Goal: Task Accomplishment & Management: Manage account settings

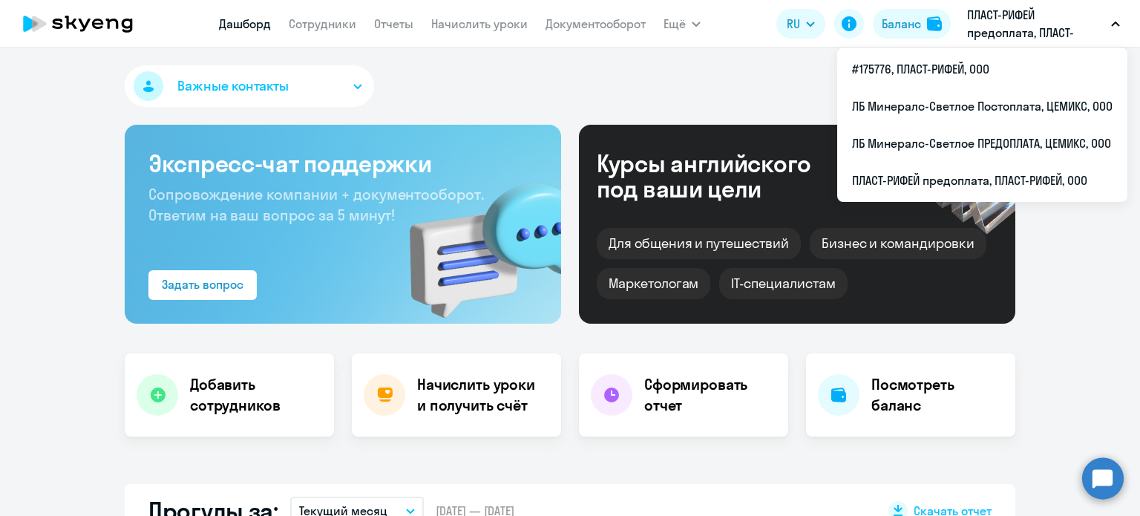
click at [983, 179] on li "ПЛАСТ-РИФЕЙ предоплата, ПЛАСТ-РИФЕЙ, ООО" at bounding box center [982, 180] width 290 height 37
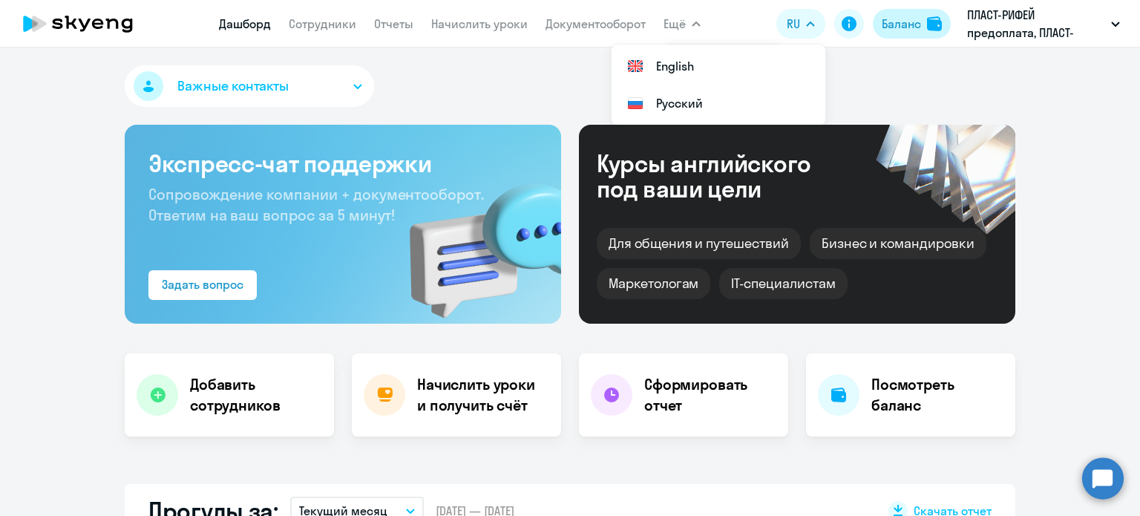
click at [907, 26] on div "Баланс" at bounding box center [900, 24] width 39 height 18
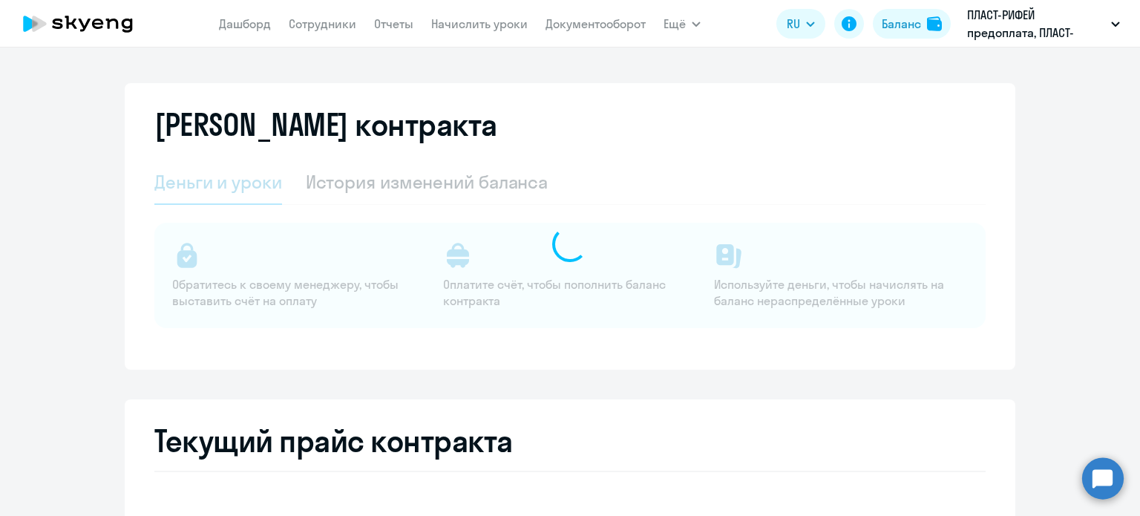
select select "english_adult_not_native_speaker"
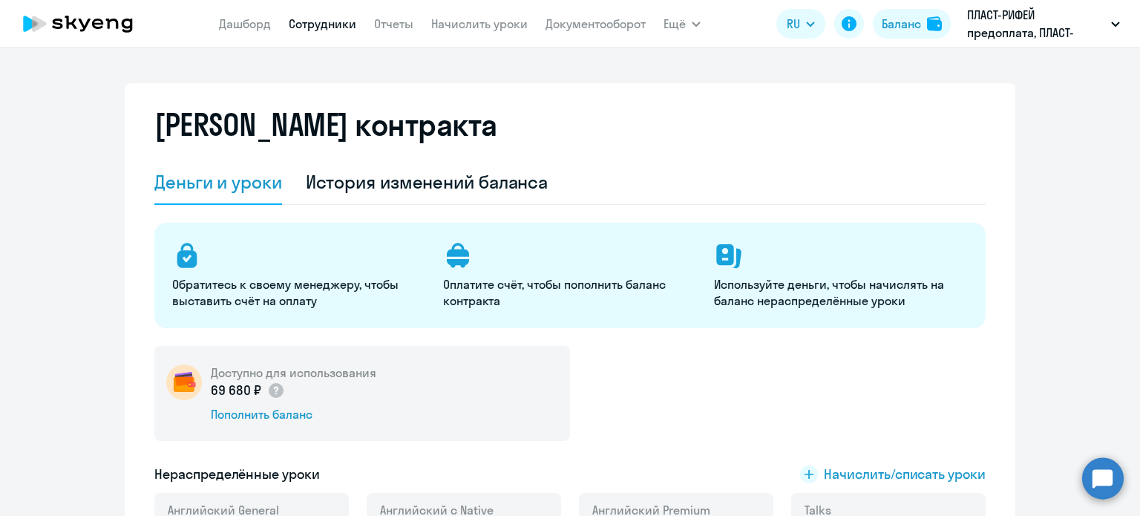
click at [307, 24] on link "Сотрудники" at bounding box center [323, 23] width 68 height 15
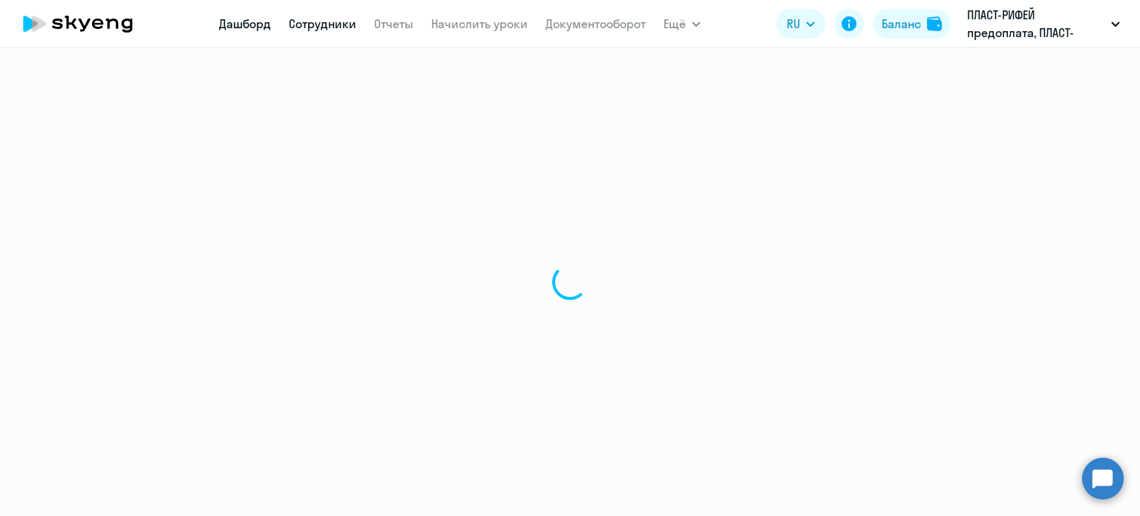
select select "30"
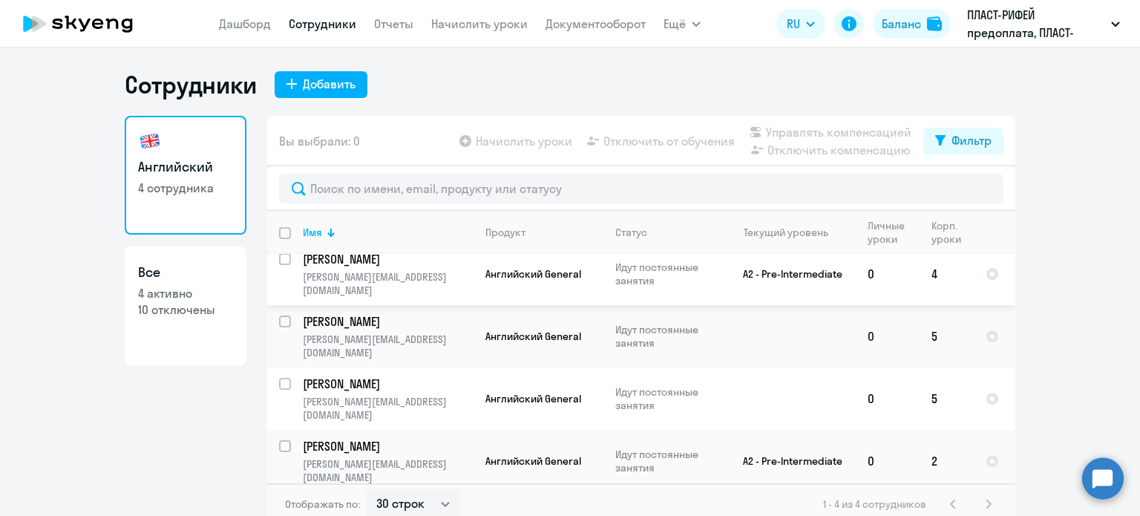
scroll to position [22, 0]
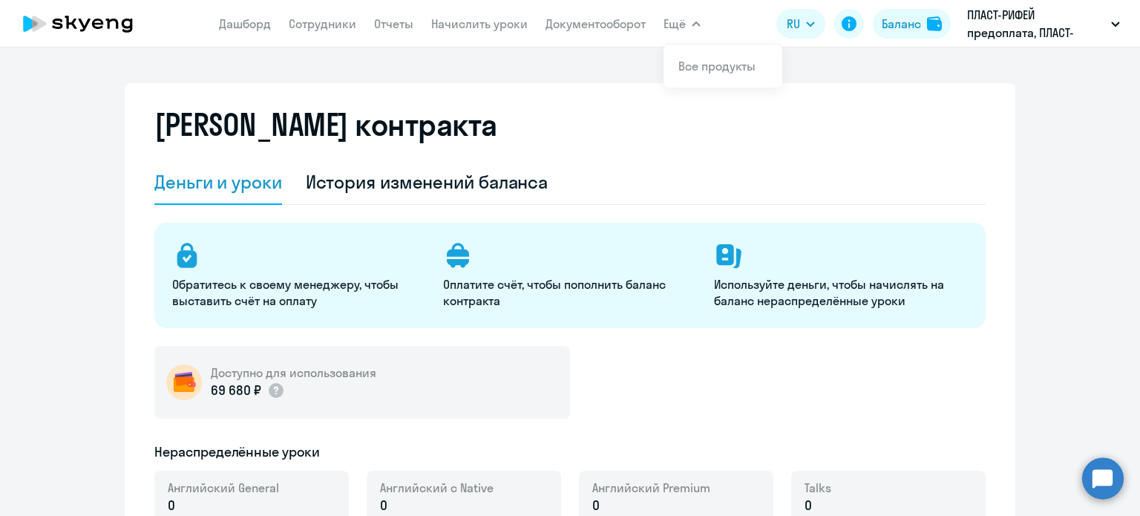
select select "english_adult_not_native_speaker"
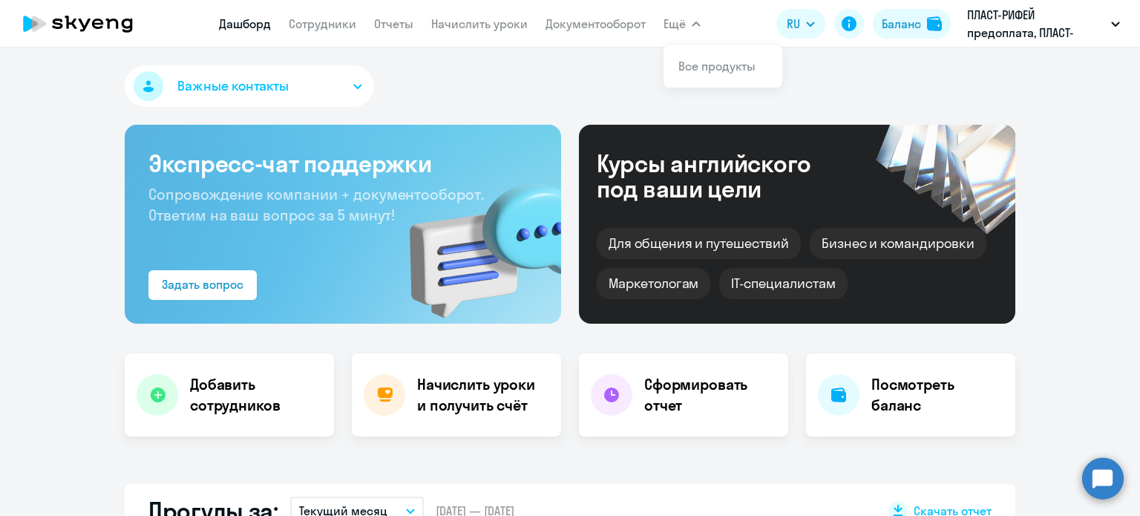
select select "30"
